Goal: Task Accomplishment & Management: Manage account settings

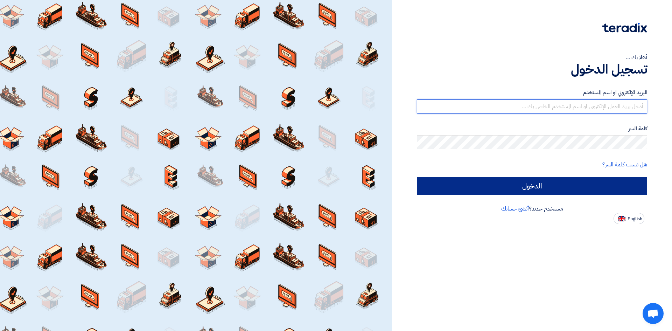
type input "[PERSON_NAME][EMAIL_ADDRESS][DOMAIN_NAME]"
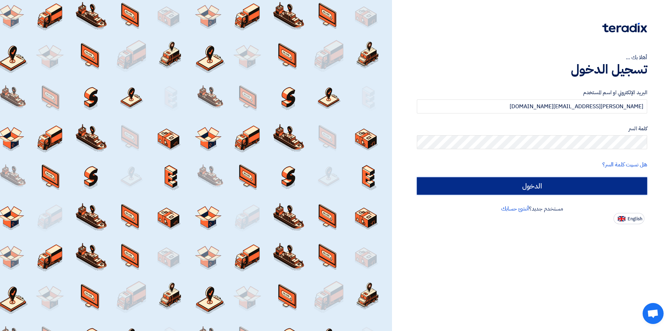
click at [466, 182] on input "الدخول" at bounding box center [532, 186] width 230 height 18
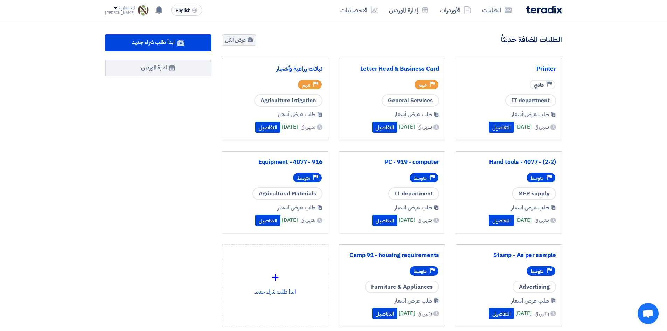
click at [495, 105] on div "IT department" at bounding box center [509, 100] width 95 height 13
click at [497, 127] on button "التفاصيل" at bounding box center [501, 127] width 25 height 11
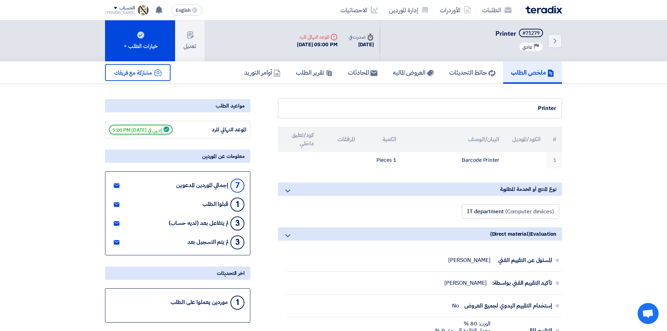
click at [316, 36] on div "Deadline الموعد النهائي للرد" at bounding box center [317, 36] width 41 height 7
click at [357, 38] on div "Time صدرت في" at bounding box center [361, 36] width 25 height 7
click at [197, 35] on button "تعديل" at bounding box center [189, 40] width 29 height 41
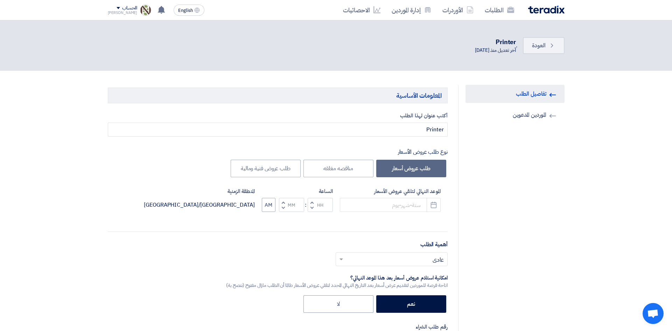
type input "[DATE]"
type input "05"
type input "00"
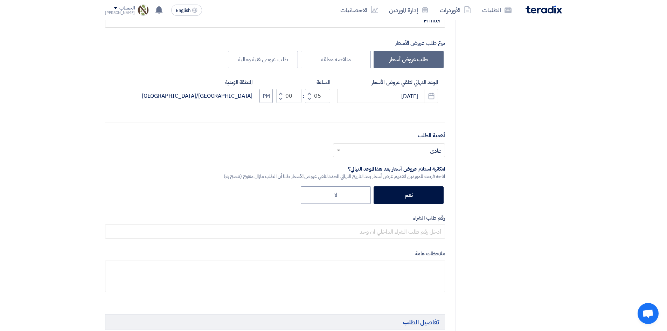
scroll to position [35, 0]
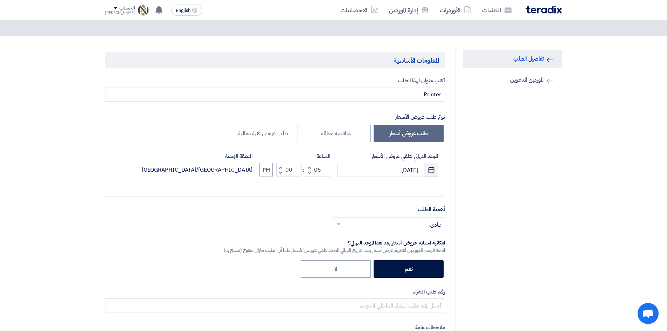
click at [430, 172] on icon "Pick a date" at bounding box center [431, 169] width 7 height 7
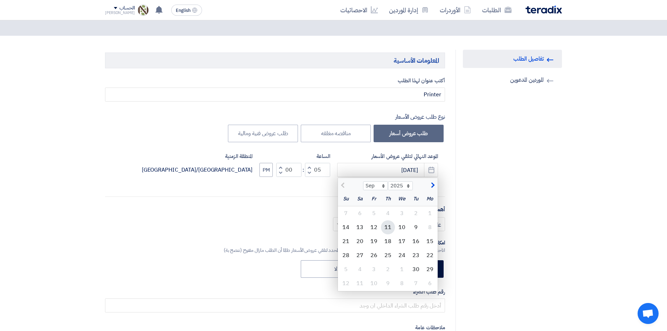
click at [387, 226] on div "11" at bounding box center [388, 227] width 14 height 14
type input "[DATE]"
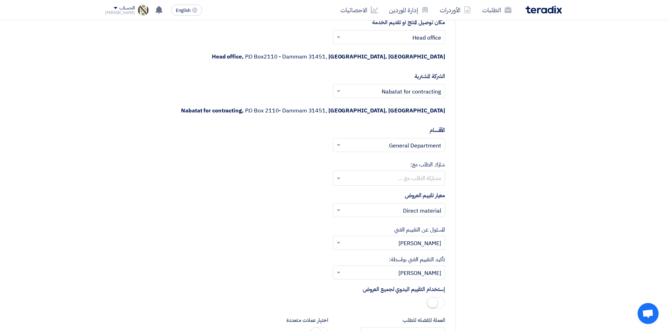
scroll to position [1086, 0]
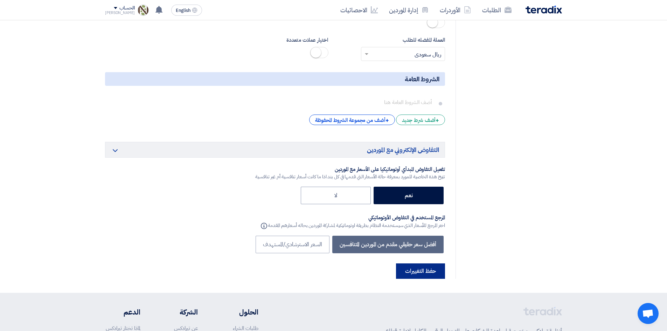
click at [413, 263] on button "حفظ التغييرات" at bounding box center [420, 270] width 49 height 15
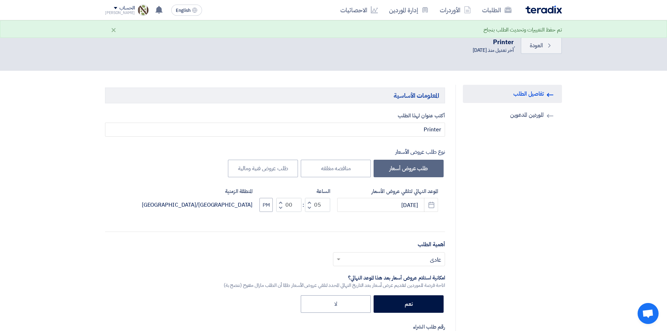
click at [539, 4] on div "الطلبات الأوردرات إدارة الموردين الاحصائيات" at bounding box center [425, 10] width 274 height 16
click at [539, 3] on div "الطلبات الأوردرات إدارة الموردين الاحصائيات" at bounding box center [425, 10] width 274 height 16
click at [536, 10] on img at bounding box center [544, 10] width 36 height 8
